Goal: Task Accomplishment & Management: Use online tool/utility

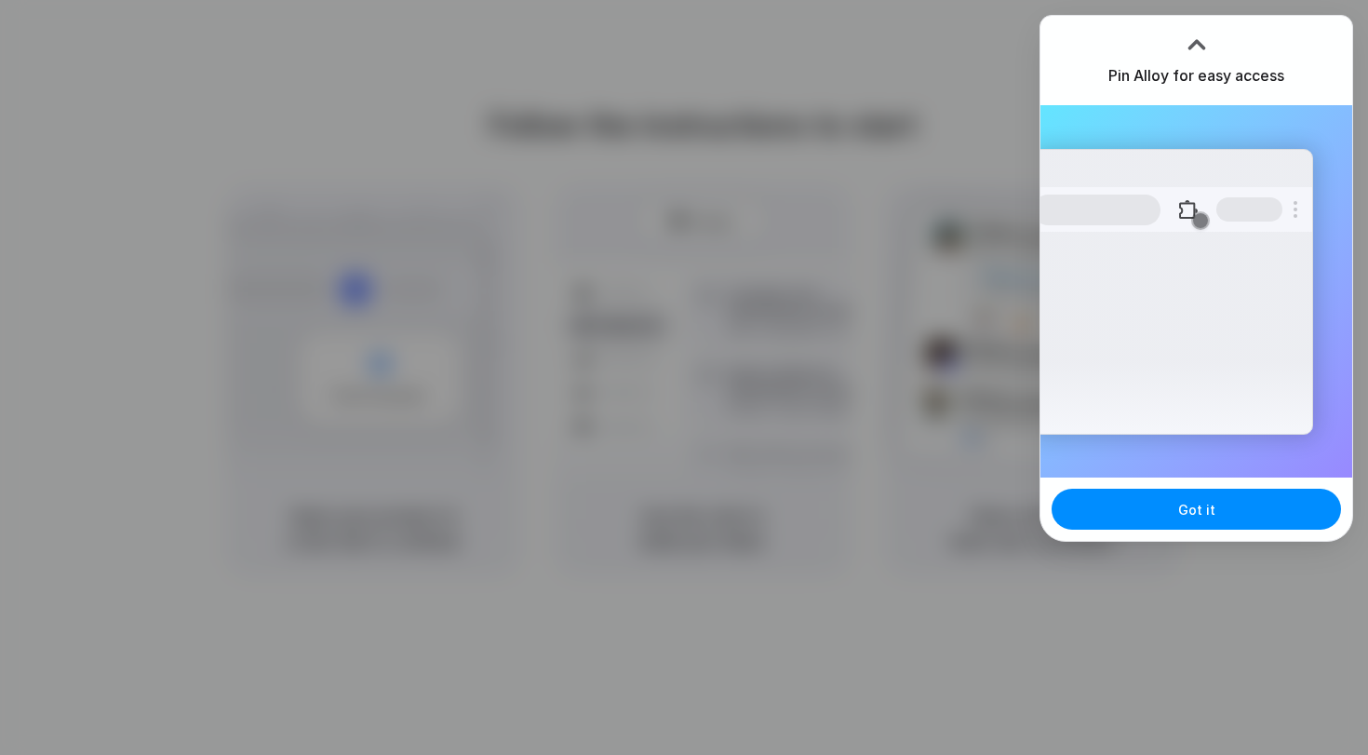
click at [1255, 346] on div "Extensions Alloy · AI Prototyping for..." at bounding box center [1172, 292] width 281 height 286
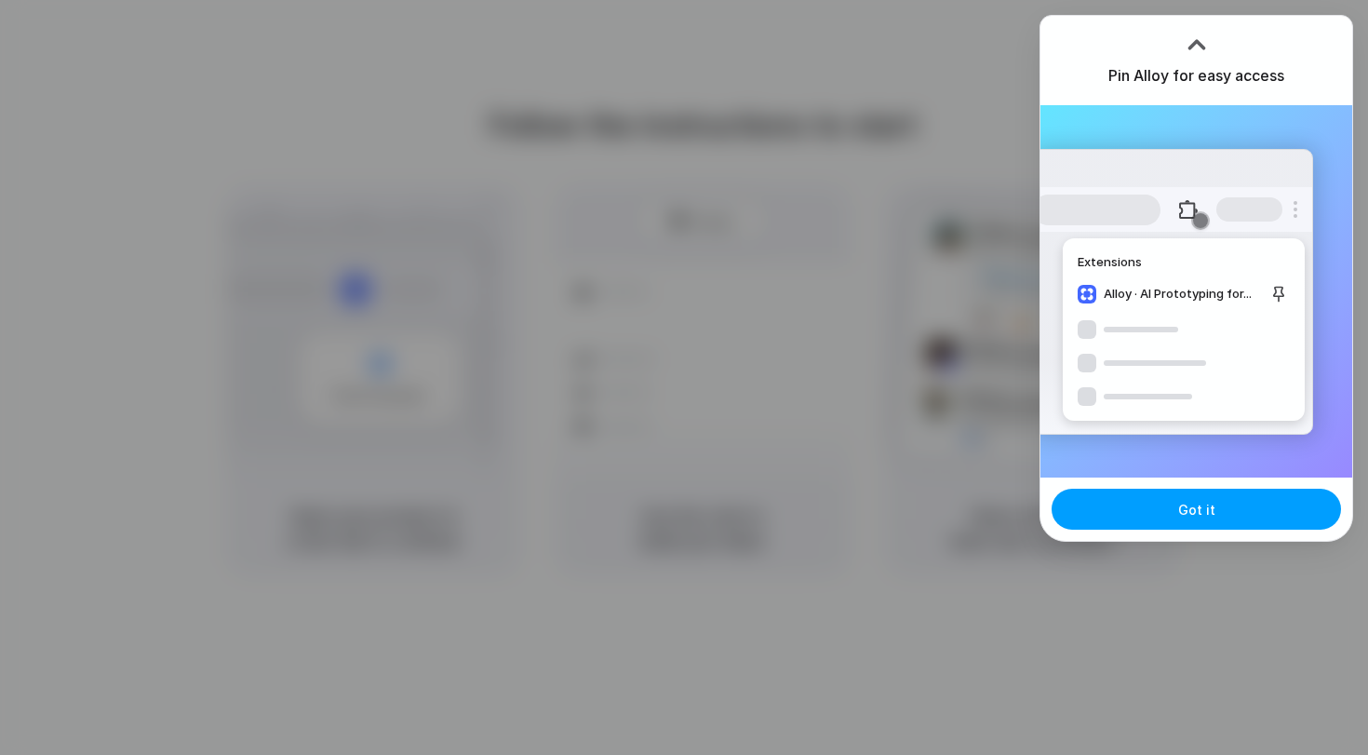
click at [1218, 510] on button "Got it" at bounding box center [1196, 509] width 289 height 41
